Goal: Task Accomplishment & Management: Use online tool/utility

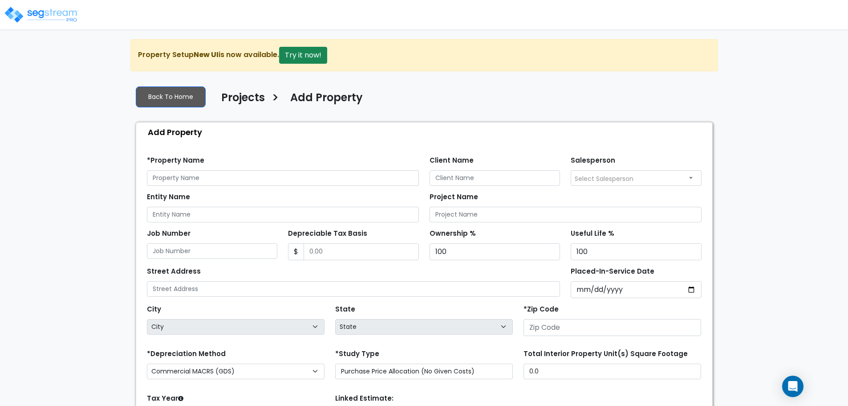
click at [47, 8] on img at bounding box center [42, 15] width 76 height 18
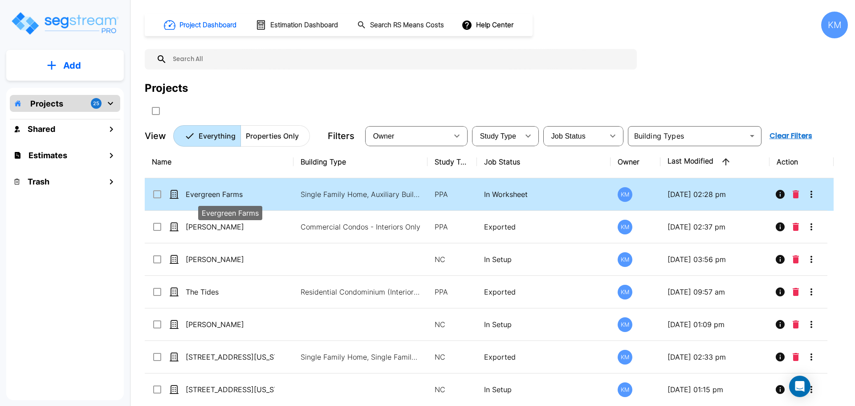
click at [274, 191] on p "Evergreen Farms" at bounding box center [230, 194] width 89 height 11
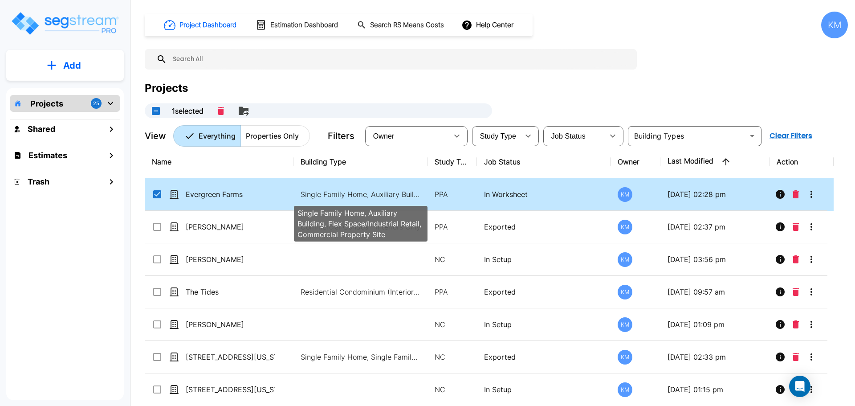
click at [322, 191] on p "Single Family Home, Auxiliary Building, Flex Space/Industrial Retail, Commercia…" at bounding box center [360, 194] width 120 height 11
checkbox input "false"
click at [322, 191] on p "Single Family Home, Auxiliary Building, Flex Space/Industrial Retail, Commercia…" at bounding box center [360, 194] width 120 height 11
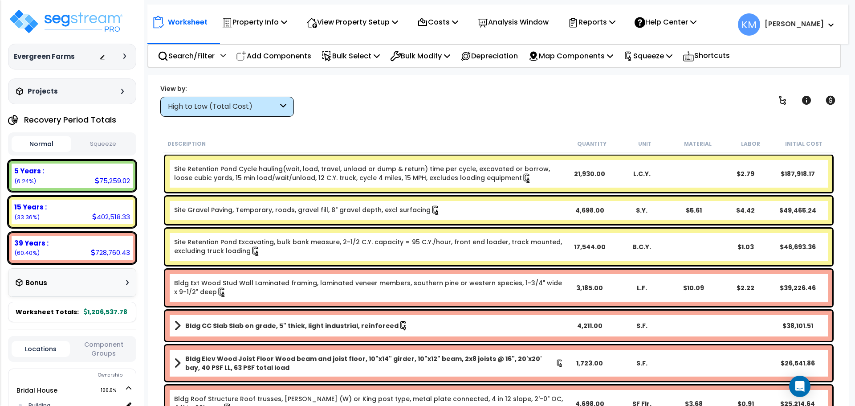
click at [90, 138] on button "Squeeze" at bounding box center [103, 144] width 60 height 16
click at [281, 104] on icon at bounding box center [283, 106] width 6 height 10
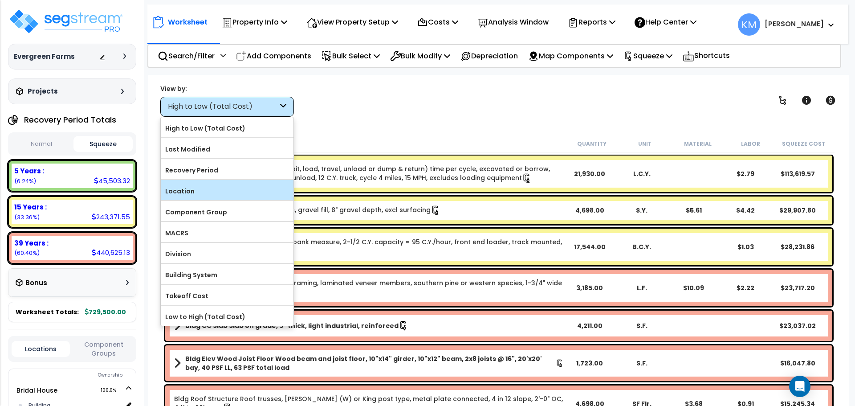
click at [234, 186] on label "Location" at bounding box center [227, 190] width 133 height 13
click at [0, 0] on input "Location" at bounding box center [0, 0] width 0 height 0
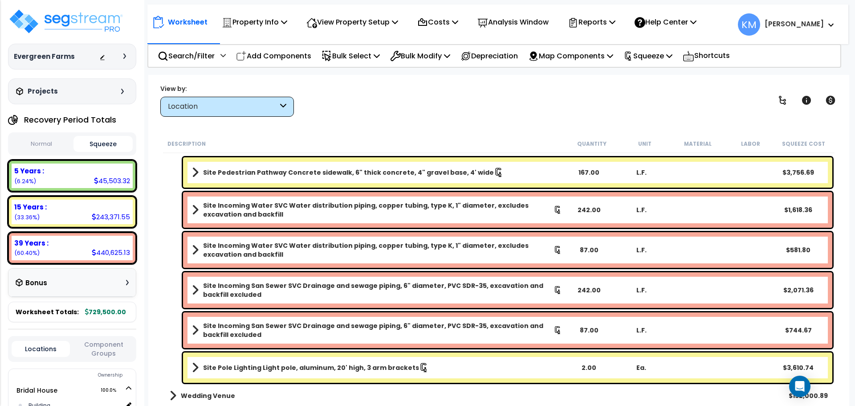
scroll to position [909, 0]
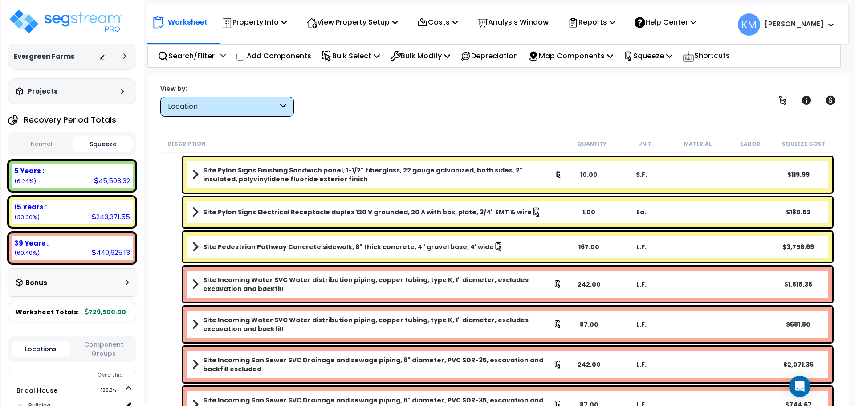
click at [194, 215] on span at bounding box center [195, 212] width 7 height 12
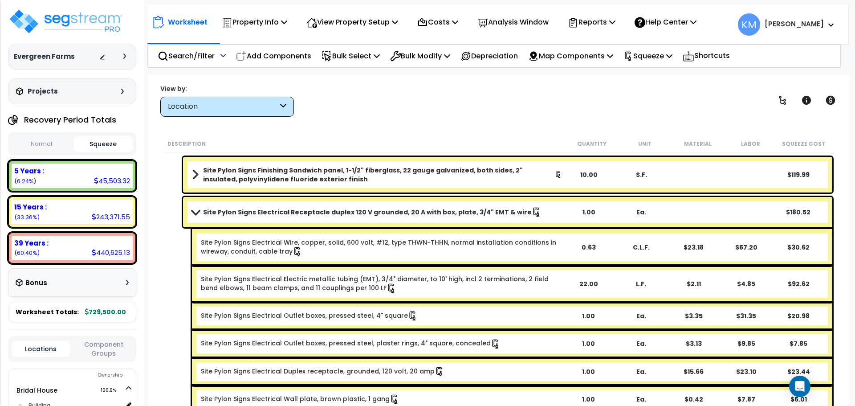
click at [199, 214] on span at bounding box center [195, 211] width 12 height 7
